Goal: Transaction & Acquisition: Download file/media

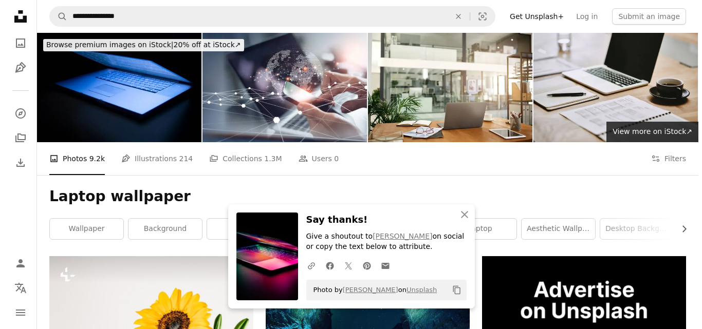
scroll to position [1566, 0]
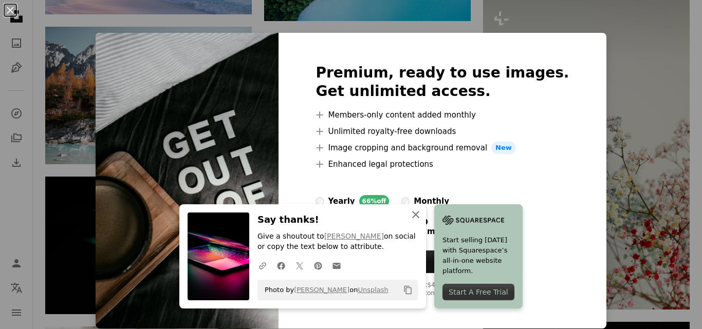
click at [412, 213] on icon "An X shape" at bounding box center [416, 215] width 12 height 12
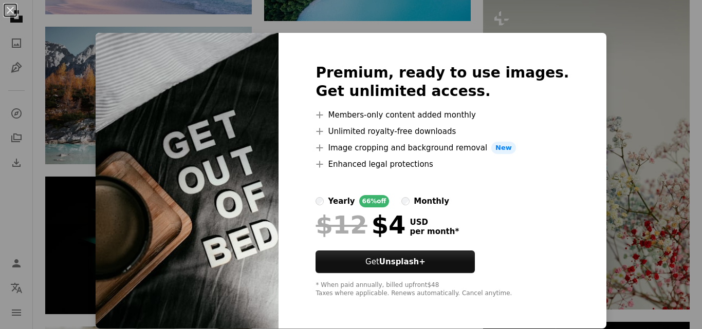
click at [571, 110] on div "Premium, ready to use images. Get unlimited access. A plus sign Members-only co…" at bounding box center [442, 181] width 327 height 296
click at [607, 88] on div "An X shape Premium, ready to use images. Get unlimited access. A plus sign Memb…" at bounding box center [351, 164] width 702 height 329
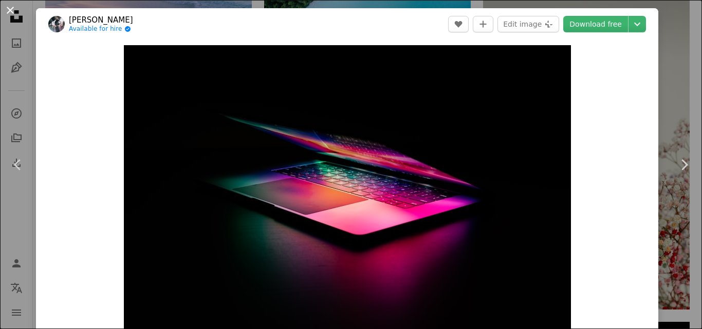
click at [8, 11] on button "An X shape" at bounding box center [10, 10] width 12 height 12
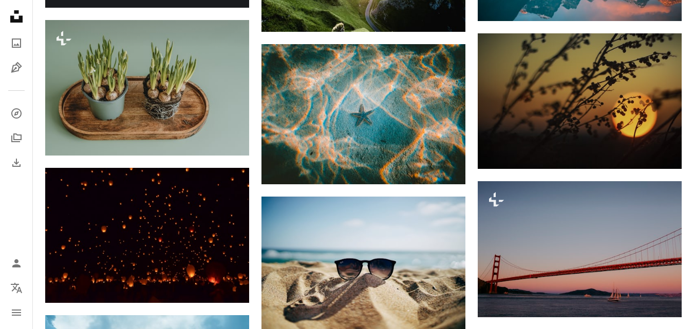
scroll to position [2121, 0]
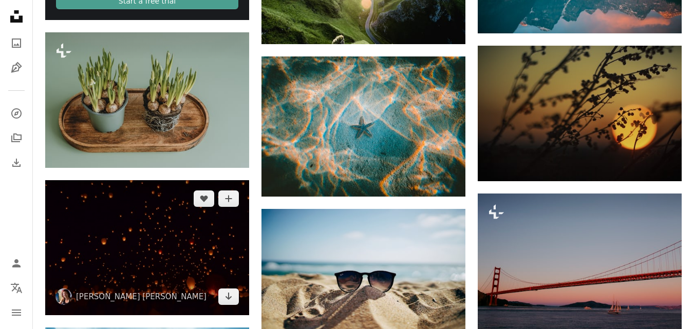
click at [232, 305] on img at bounding box center [147, 247] width 204 height 135
click at [233, 291] on link "Arrow pointing down" at bounding box center [228, 297] width 21 height 16
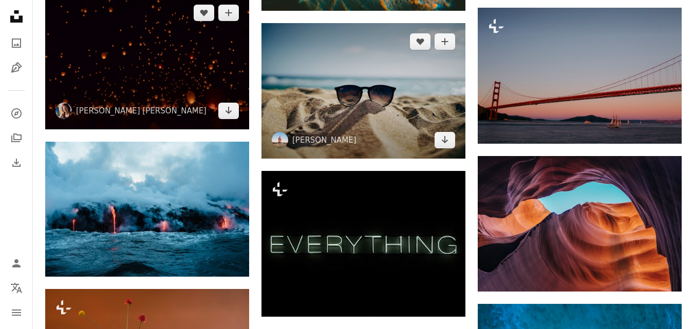
scroll to position [2306, 0]
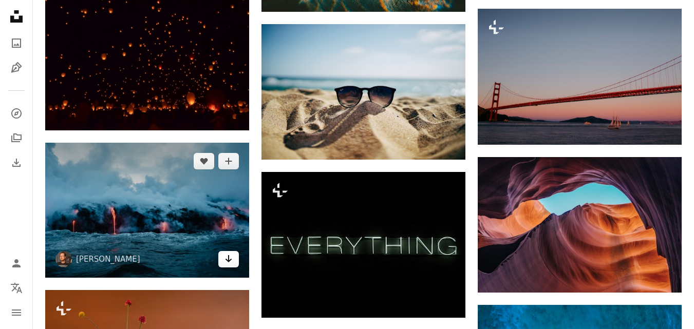
click at [226, 260] on icon "Download" at bounding box center [229, 258] width 7 height 7
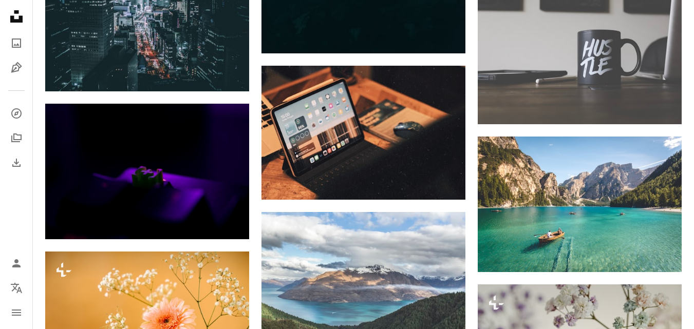
scroll to position [4198, 0]
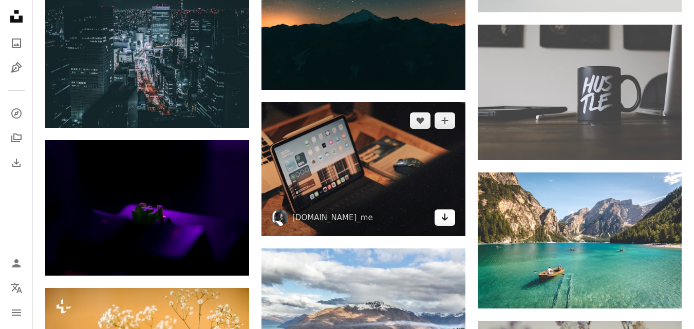
click at [446, 214] on icon "Download" at bounding box center [445, 217] width 7 height 7
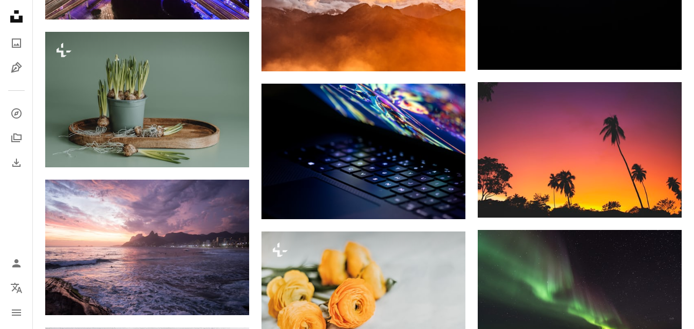
scroll to position [10489, 0]
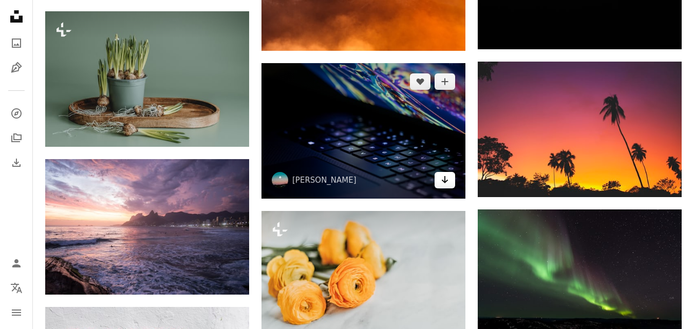
click at [444, 179] on icon "Download" at bounding box center [445, 179] width 7 height 7
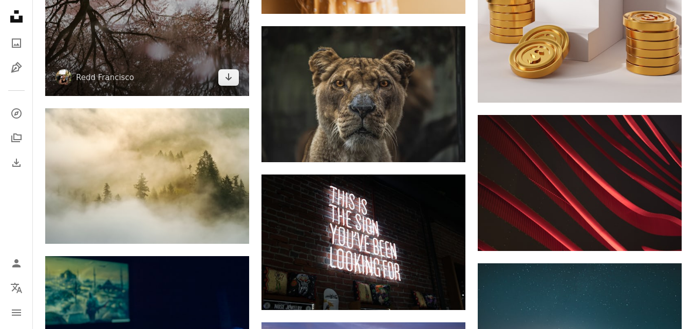
scroll to position [14231, 0]
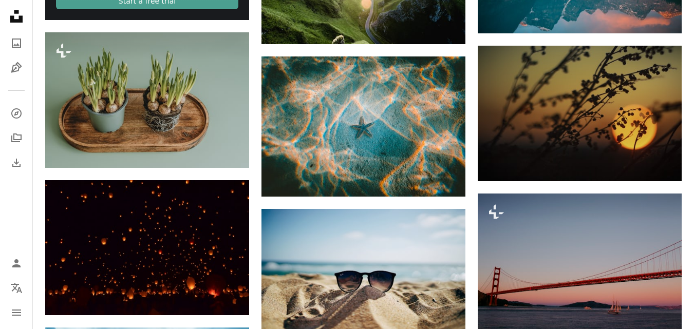
scroll to position [350, 0]
